Goal: Complete application form: Complete application form

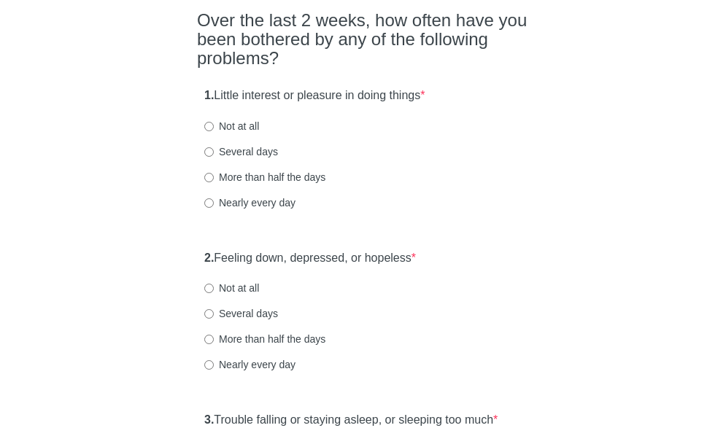
scroll to position [146, 0]
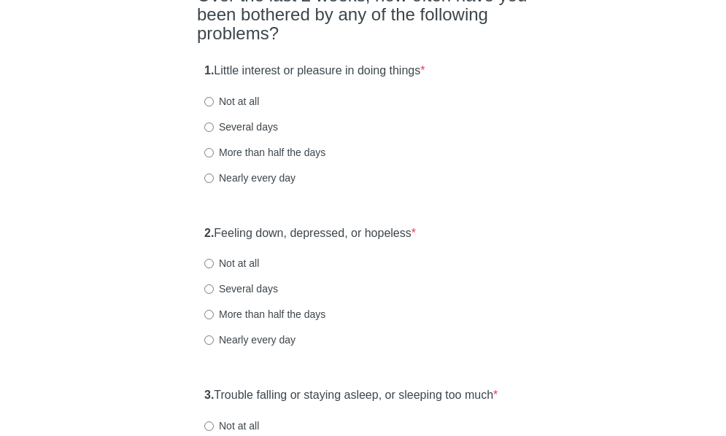
click at [258, 296] on label "Several days" at bounding box center [241, 289] width 74 height 15
click at [214, 294] on input "Several days" at bounding box center [208, 289] width 9 height 9
radio input "true"
click at [236, 134] on label "Several days" at bounding box center [241, 127] width 74 height 15
click at [214, 132] on input "Several days" at bounding box center [208, 127] width 9 height 9
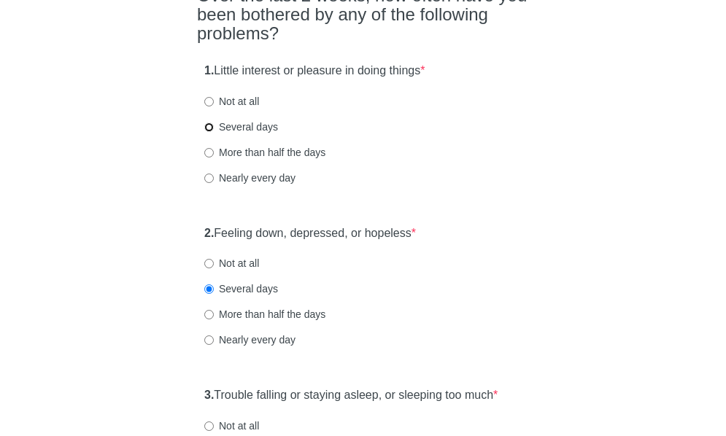
radio input "true"
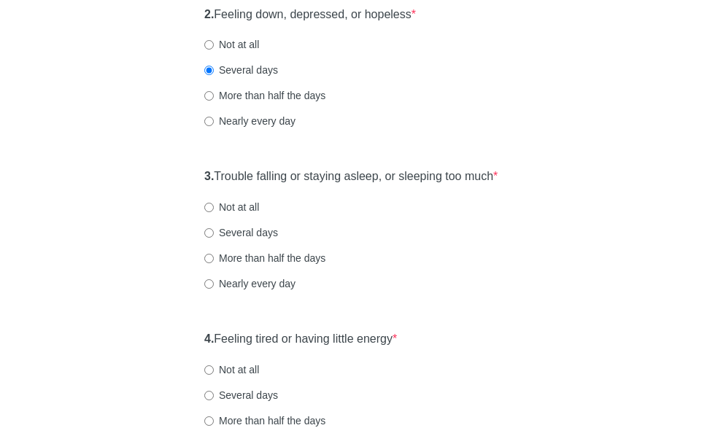
scroll to position [438, 0]
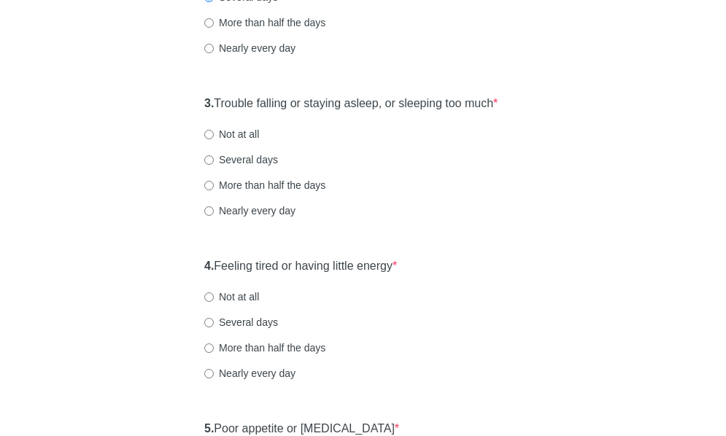
click at [263, 167] on label "Several days" at bounding box center [241, 160] width 74 height 15
click at [214, 165] on input "Several days" at bounding box center [208, 159] width 9 height 9
radio input "true"
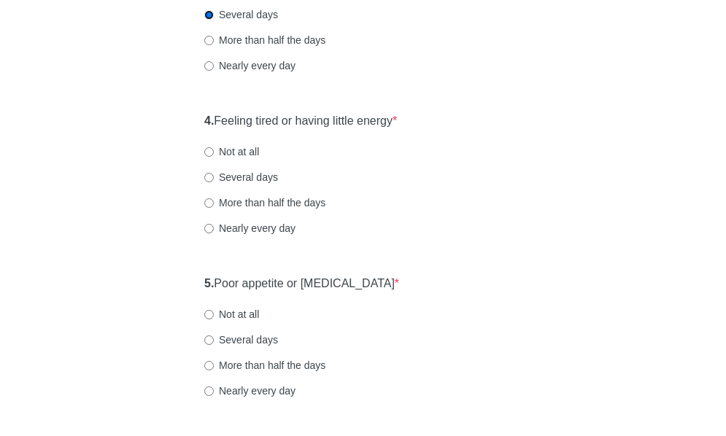
scroll to position [584, 0]
click at [238, 184] on label "Several days" at bounding box center [241, 176] width 74 height 15
click at [214, 182] on input "Several days" at bounding box center [208, 176] width 9 height 9
radio input "true"
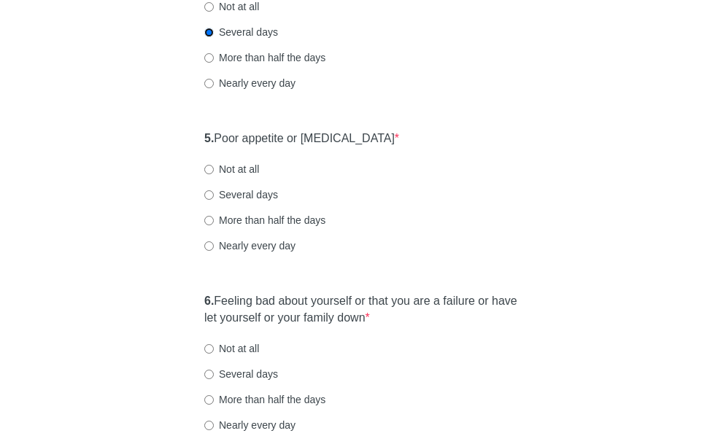
scroll to position [730, 0]
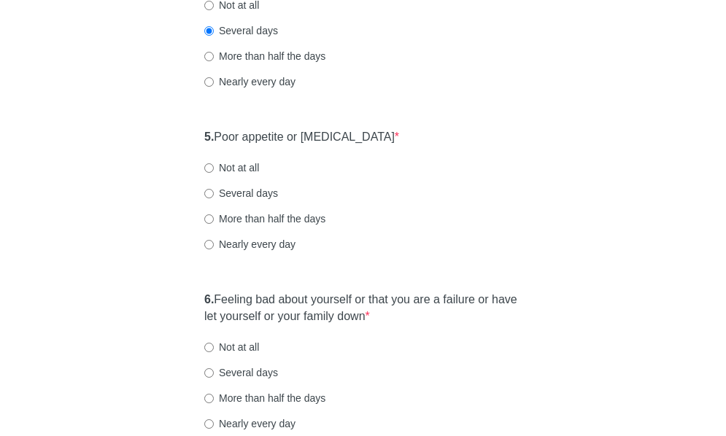
click at [244, 209] on div "5. Poor appetite or [MEDICAL_DATA] * Not at all Several days More than half the…" at bounding box center [363, 198] width 332 height 152
click at [242, 175] on label "Not at all" at bounding box center [231, 168] width 55 height 15
click at [214, 173] on input "Not at all" at bounding box center [208, 167] width 9 height 9
radio input "true"
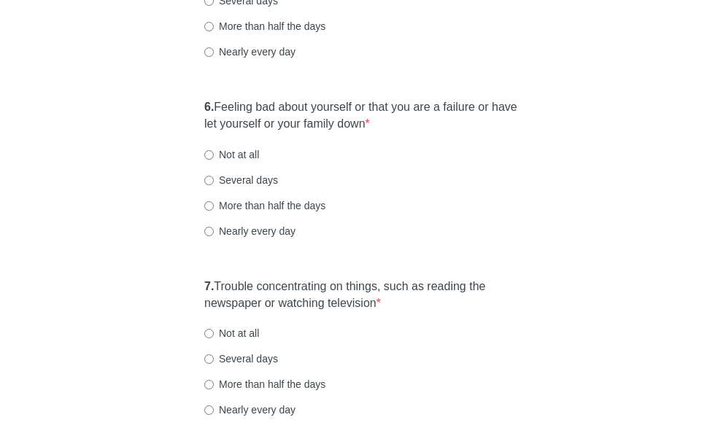
scroll to position [949, 0]
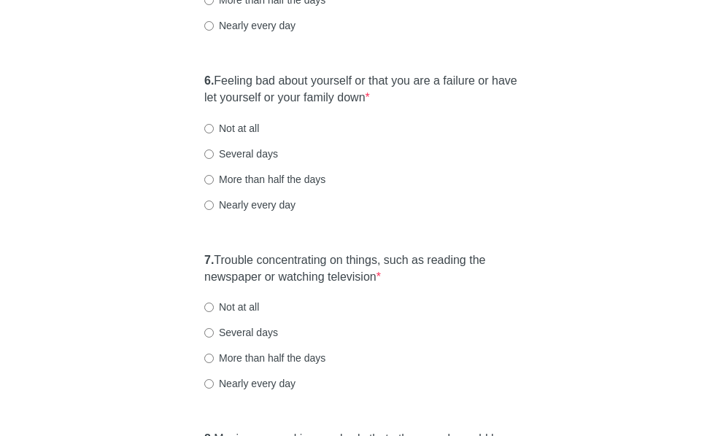
click at [256, 136] on label "Not at all" at bounding box center [231, 128] width 55 height 15
click at [214, 134] on input "Not at all" at bounding box center [208, 128] width 9 height 9
radio input "true"
click at [256, 161] on label "Several days" at bounding box center [241, 154] width 74 height 15
click at [214, 159] on input "Several days" at bounding box center [208, 154] width 9 height 9
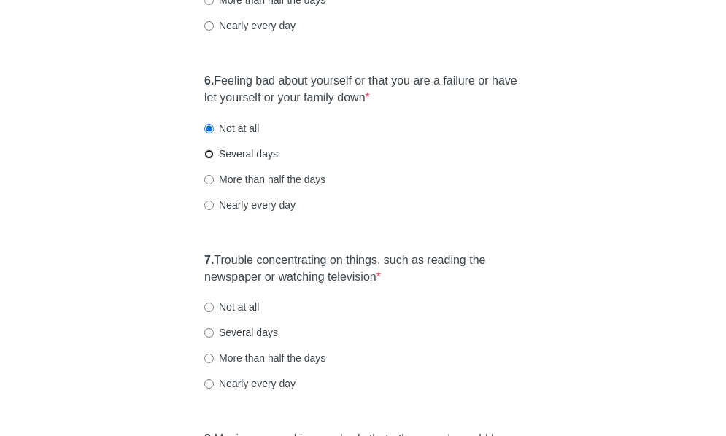
radio input "true"
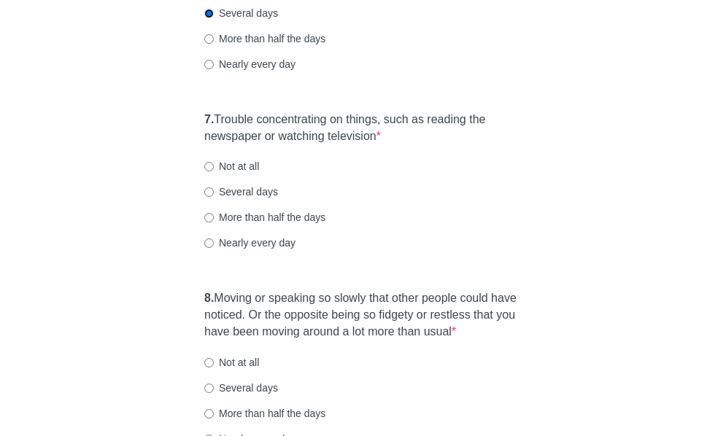
scroll to position [1095, 0]
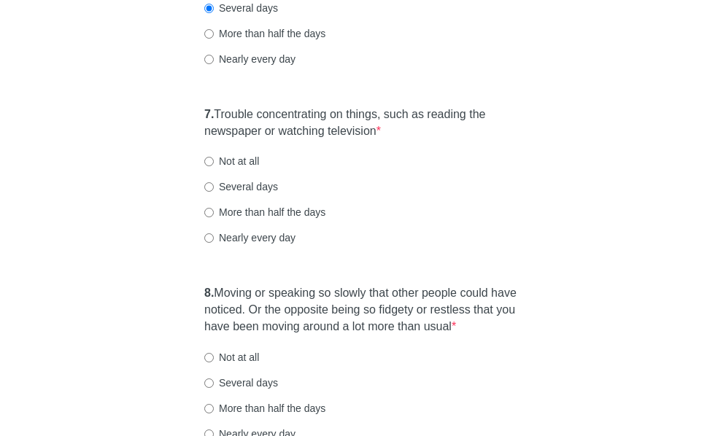
click at [251, 220] on label "More than half the days" at bounding box center [264, 212] width 121 height 15
click at [214, 217] on input "More than half the days" at bounding box center [208, 212] width 9 height 9
radio input "true"
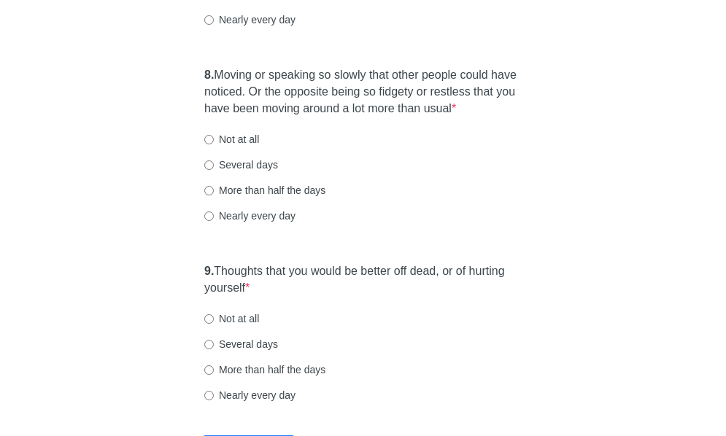
scroll to position [1314, 0]
click at [241, 146] on label "Not at all" at bounding box center [231, 138] width 55 height 15
click at [214, 144] on input "Not at all" at bounding box center [208, 138] width 9 height 9
radio input "true"
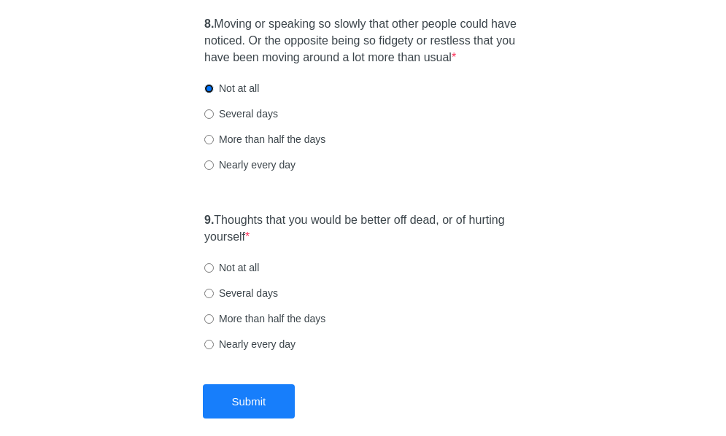
scroll to position [1387, 0]
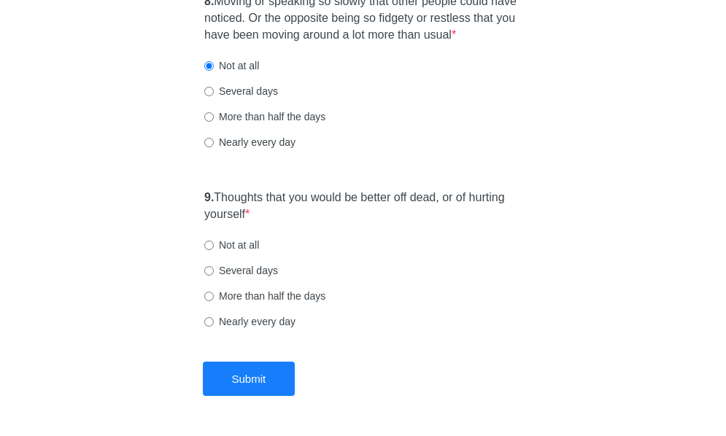
click at [240, 253] on label "Not at all" at bounding box center [231, 245] width 55 height 15
click at [214, 250] on input "Not at all" at bounding box center [208, 245] width 9 height 9
radio input "true"
click at [252, 112] on div "8. Moving or speaking so slowly that other people could have noticed. Or the op…" at bounding box center [363, 78] width 332 height 185
click at [243, 99] on label "Several days" at bounding box center [241, 91] width 74 height 15
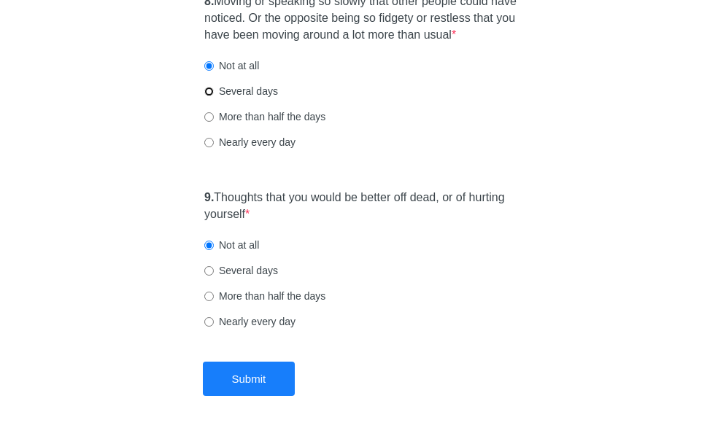
click at [214, 96] on input "Several days" at bounding box center [208, 91] width 9 height 9
radio input "true"
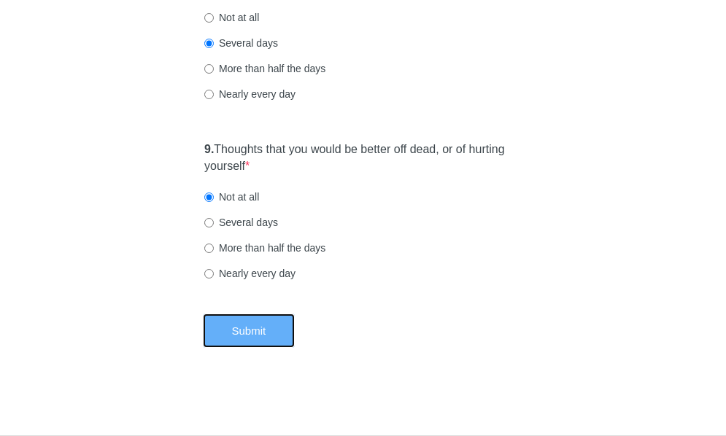
click at [256, 339] on button "Submit" at bounding box center [249, 331] width 93 height 34
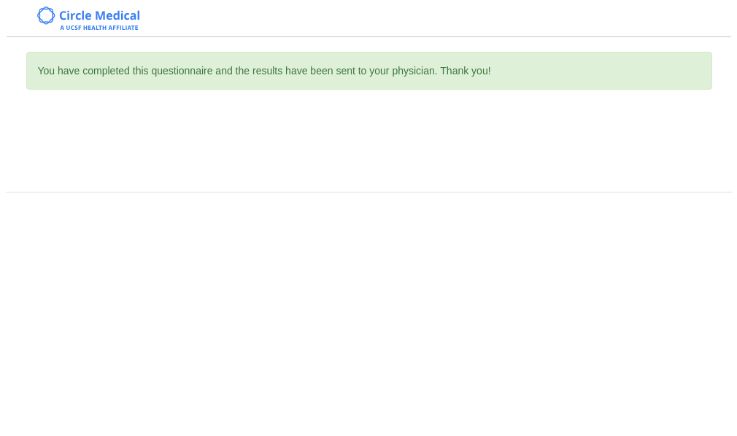
scroll to position [0, 0]
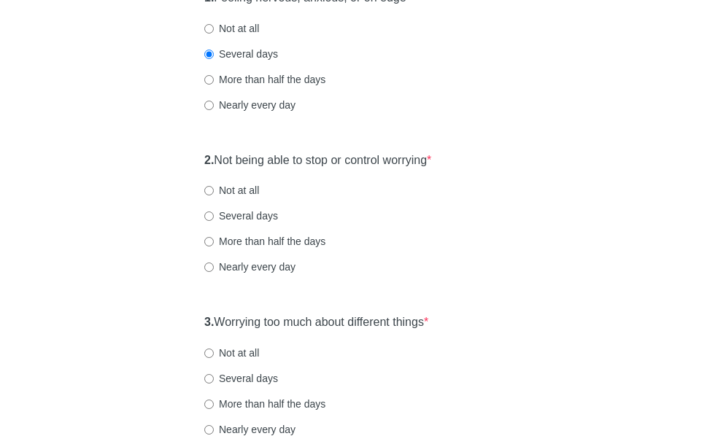
click at [239, 219] on label "Several days" at bounding box center [241, 216] width 74 height 15
click at [214, 219] on input "Several days" at bounding box center [208, 216] width 9 height 9
radio input "true"
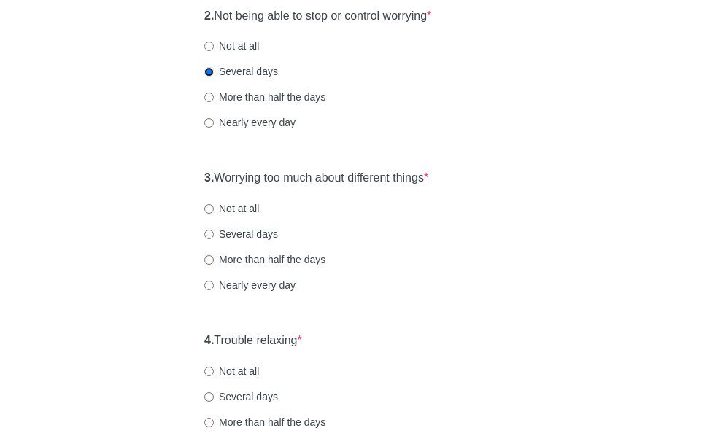
scroll to position [365, 0]
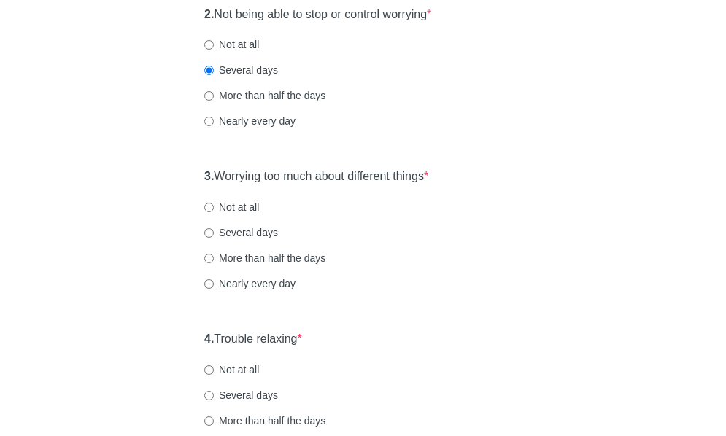
click at [238, 232] on label "Several days" at bounding box center [241, 233] width 74 height 15
click at [214, 232] on input "Several days" at bounding box center [208, 232] width 9 height 9
radio input "true"
click at [242, 45] on label "Not at all" at bounding box center [231, 44] width 55 height 15
click at [214, 45] on input "Not at all" at bounding box center [208, 44] width 9 height 9
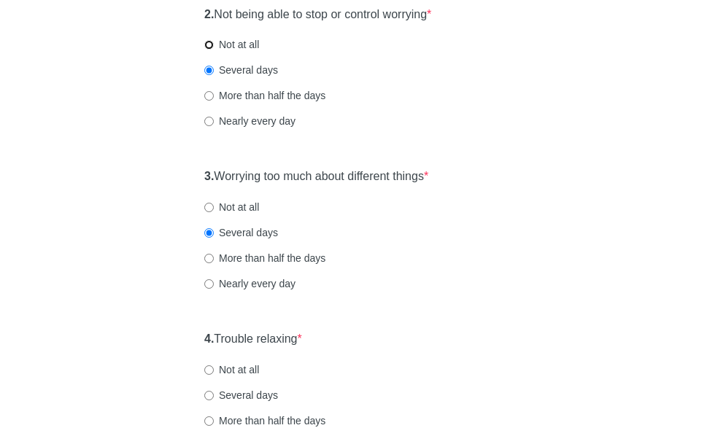
radio input "true"
click at [234, 208] on label "Not at all" at bounding box center [231, 207] width 55 height 15
click at [214, 208] on input "Not at all" at bounding box center [208, 207] width 9 height 9
radio input "true"
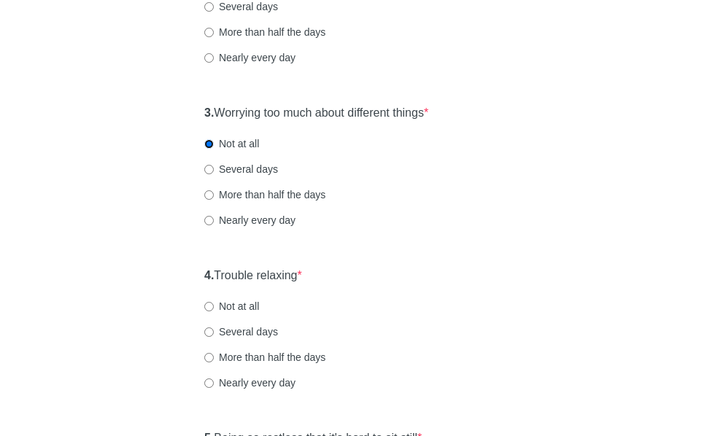
scroll to position [511, 0]
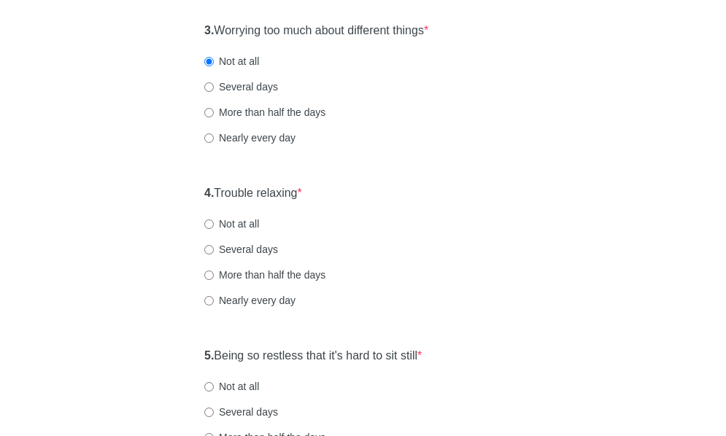
click at [245, 248] on label "Several days" at bounding box center [241, 249] width 74 height 15
click at [214, 248] on input "Several days" at bounding box center [208, 249] width 9 height 9
radio input "true"
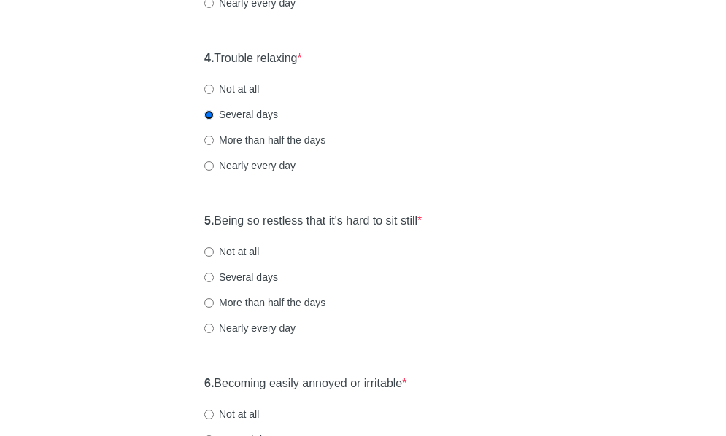
scroll to position [657, 0]
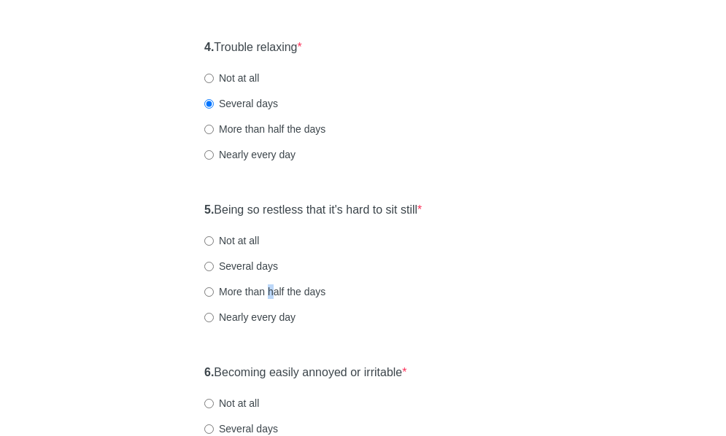
click at [271, 295] on label "More than half the days" at bounding box center [264, 292] width 121 height 15
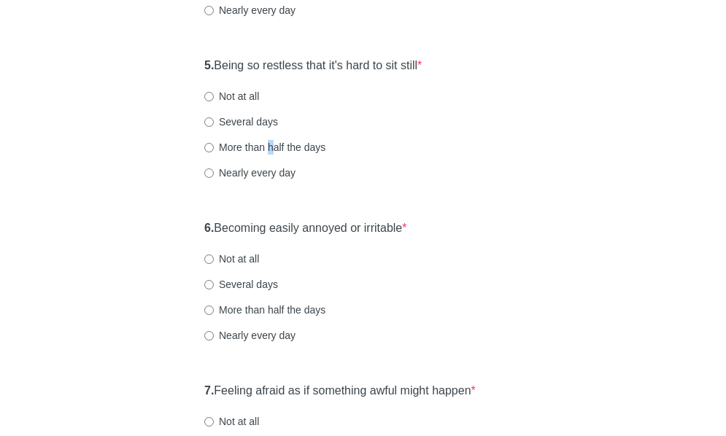
scroll to position [803, 0]
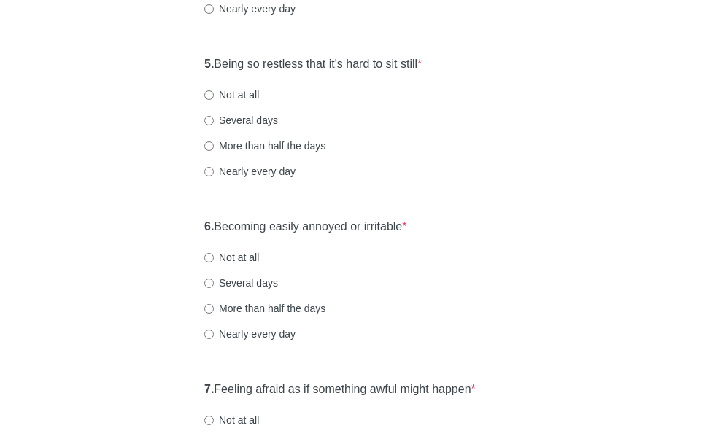
click at [293, 147] on label "More than half the days" at bounding box center [264, 146] width 121 height 15
click at [214, 147] on input "More than half the days" at bounding box center [208, 146] width 9 height 9
radio input "true"
click at [236, 258] on label "Not at all" at bounding box center [231, 257] width 55 height 15
click at [214, 258] on input "Not at all" at bounding box center [208, 257] width 9 height 9
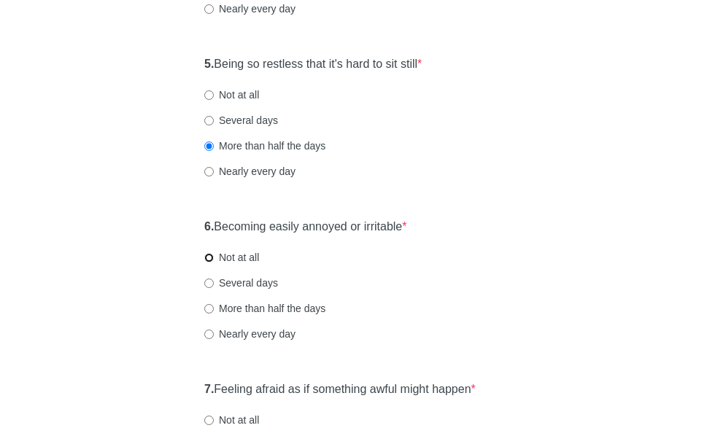
radio input "true"
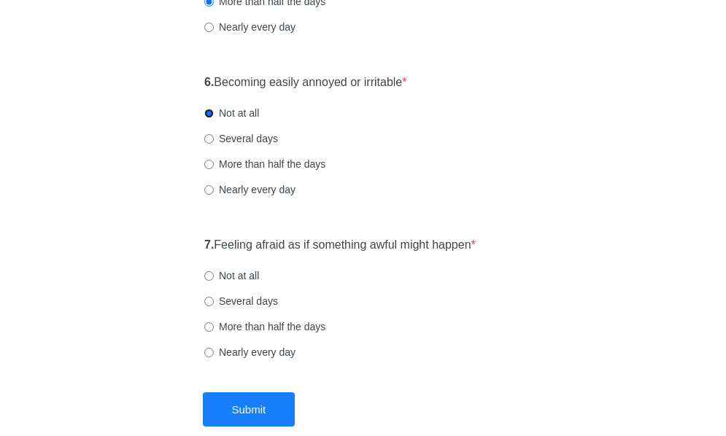
scroll to position [949, 0]
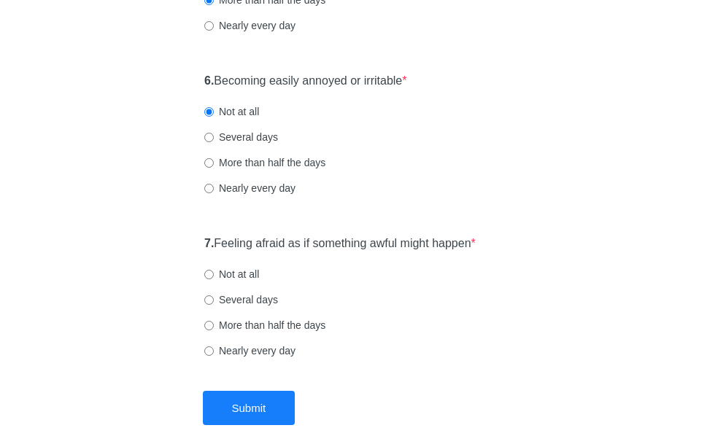
click at [266, 154] on div "6. Becoming easily annoyed or irritable * Not at all Several days More than hal…" at bounding box center [363, 142] width 332 height 152
click at [285, 161] on label "More than half the days" at bounding box center [264, 162] width 121 height 15
click at [214, 161] on input "More than half the days" at bounding box center [208, 162] width 9 height 9
radio input "true"
click at [239, 277] on label "Not at all" at bounding box center [231, 274] width 55 height 15
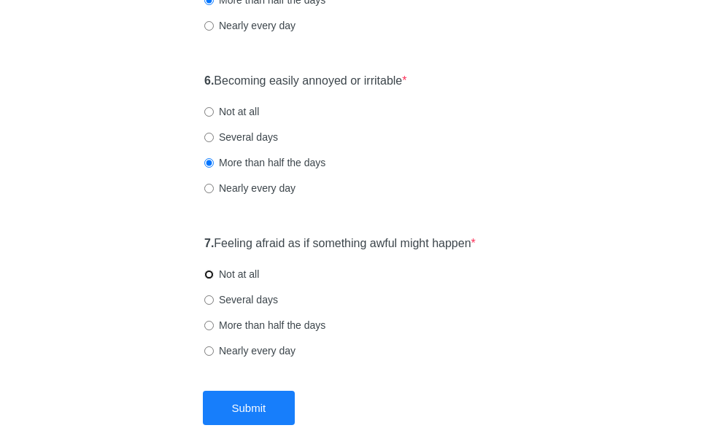
click at [214, 277] on input "Not at all" at bounding box center [208, 274] width 9 height 9
radio input "true"
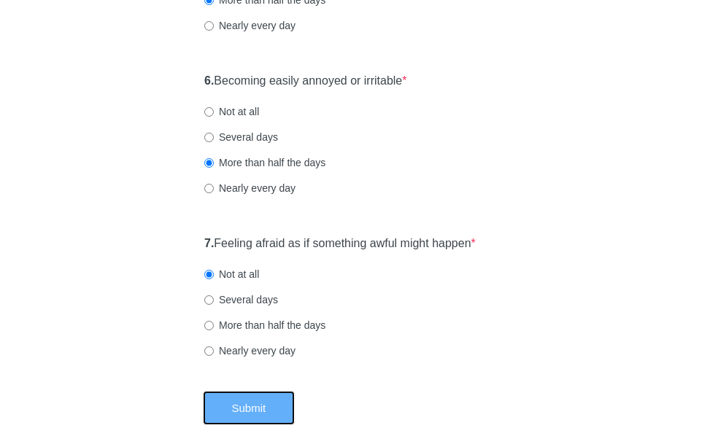
click at [246, 404] on button "Submit" at bounding box center [249, 408] width 93 height 34
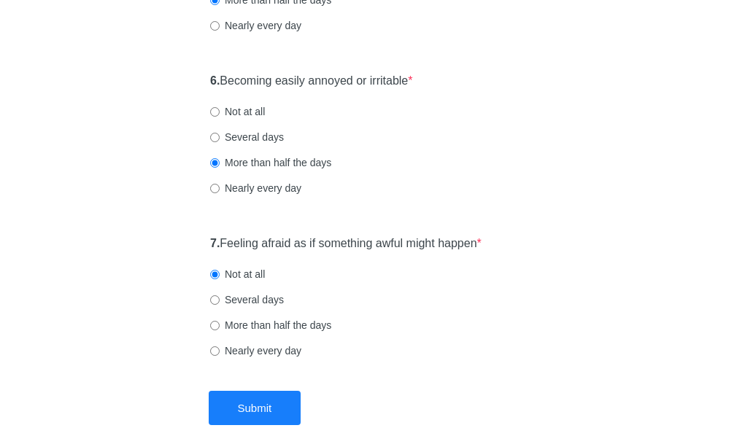
scroll to position [0, 0]
